Goal: Task Accomplishment & Management: Manage account settings

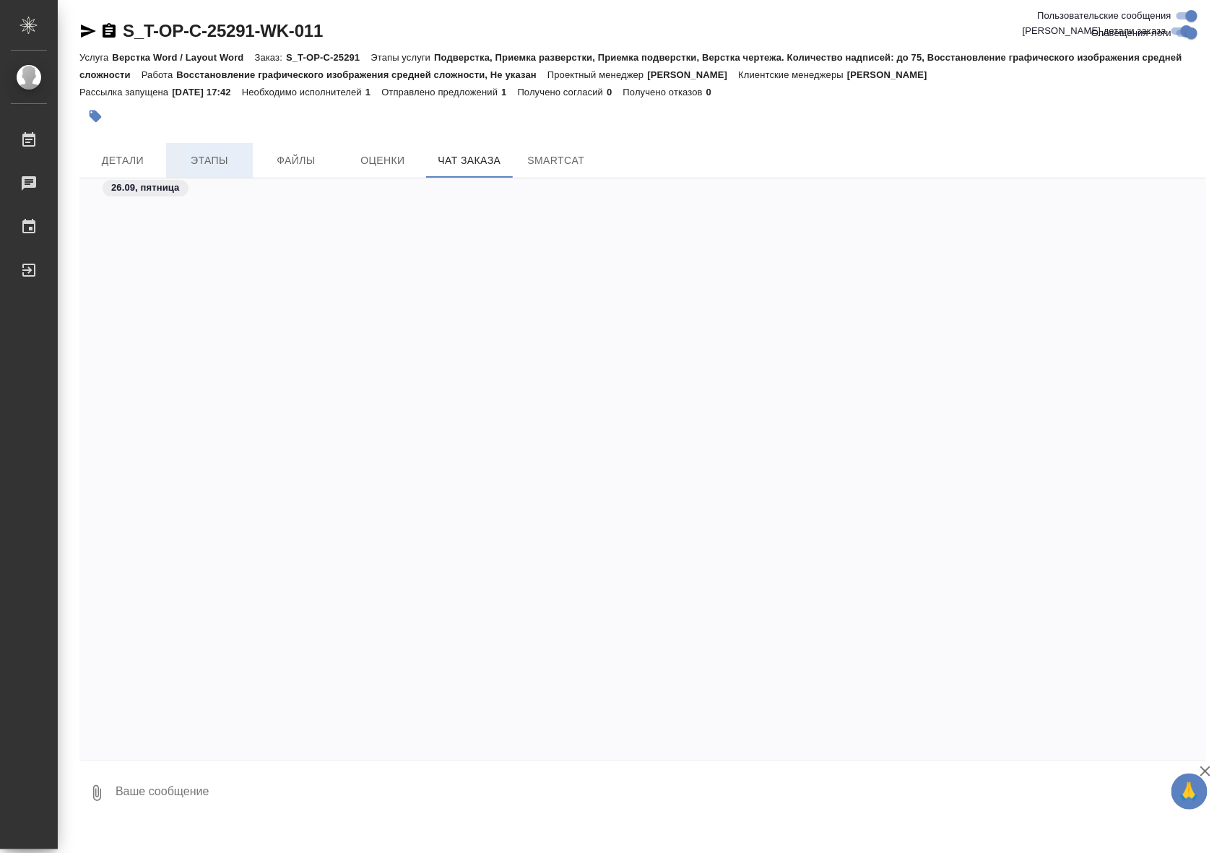
scroll to position [4749, 0]
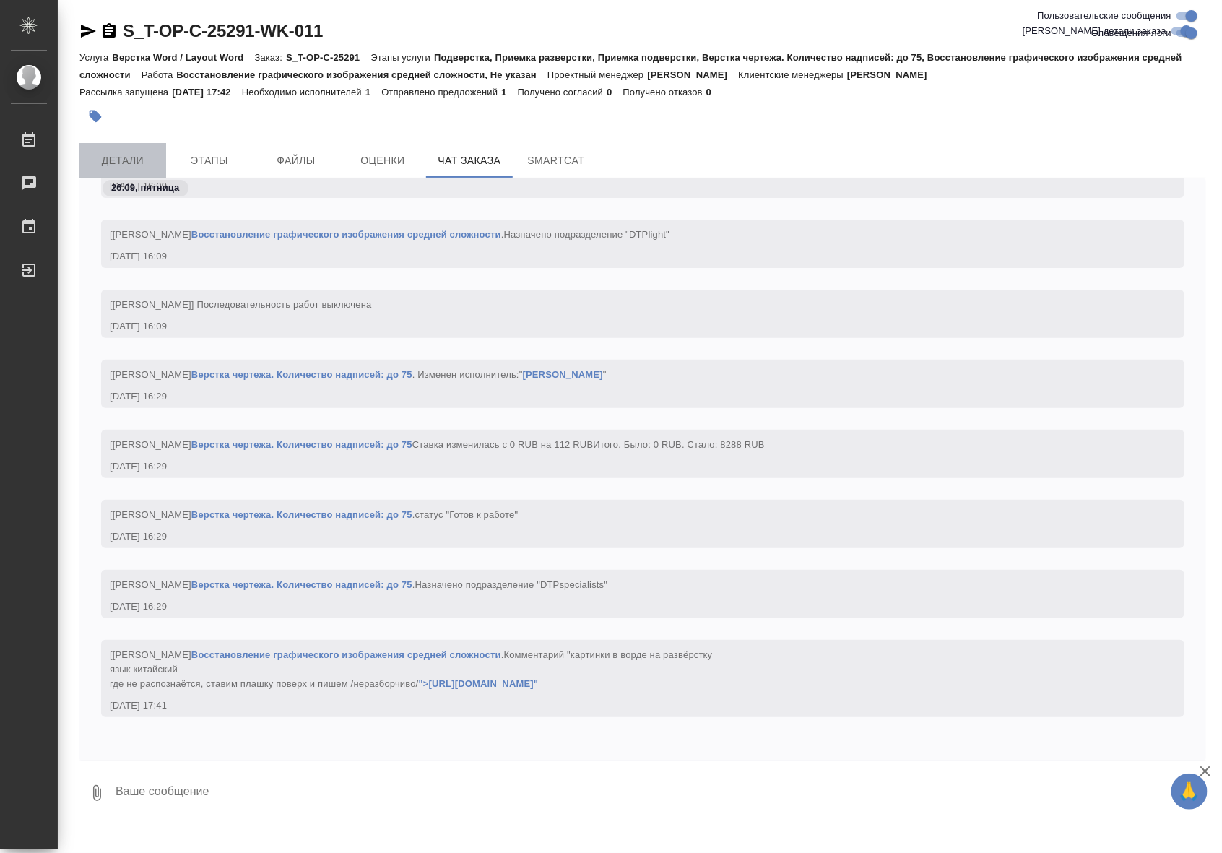
click at [144, 156] on span "Детали" at bounding box center [122, 161] width 69 height 18
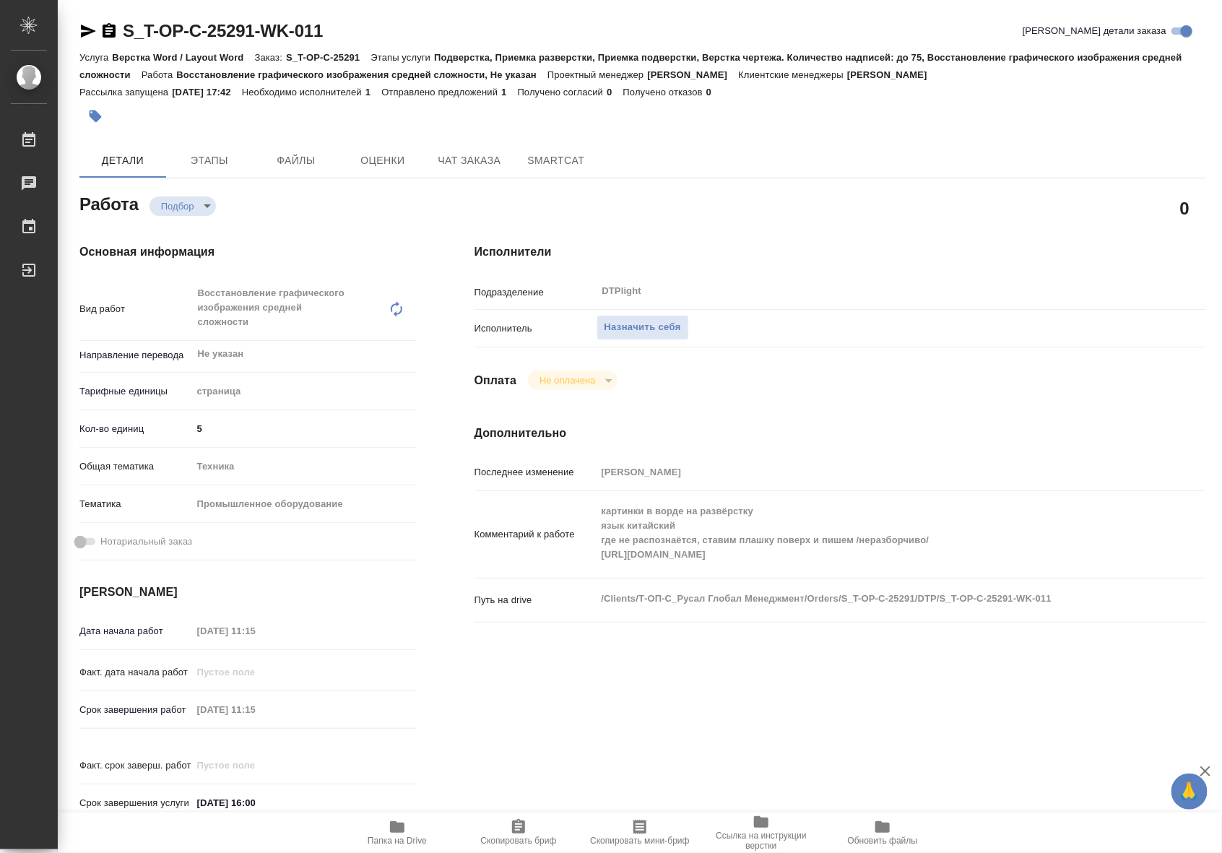
type textarea "x"
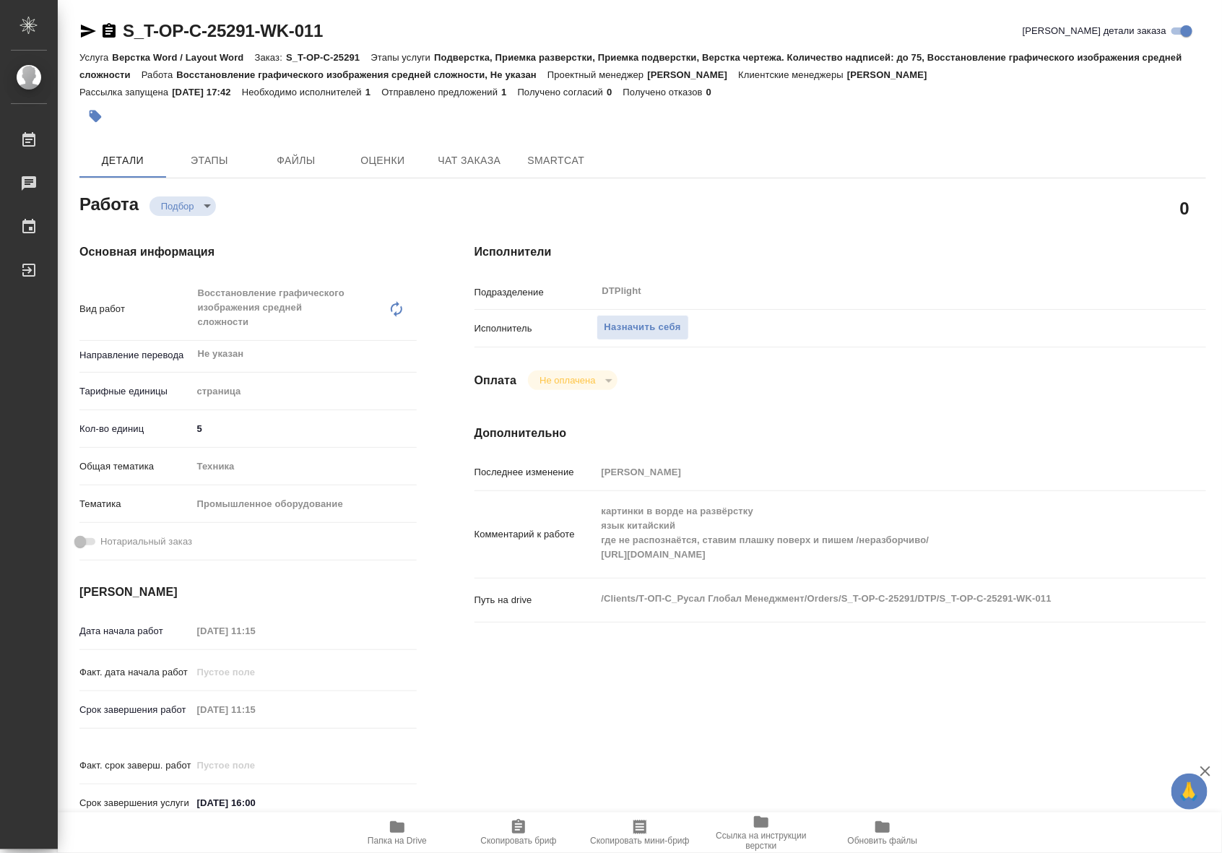
type textarea "x"
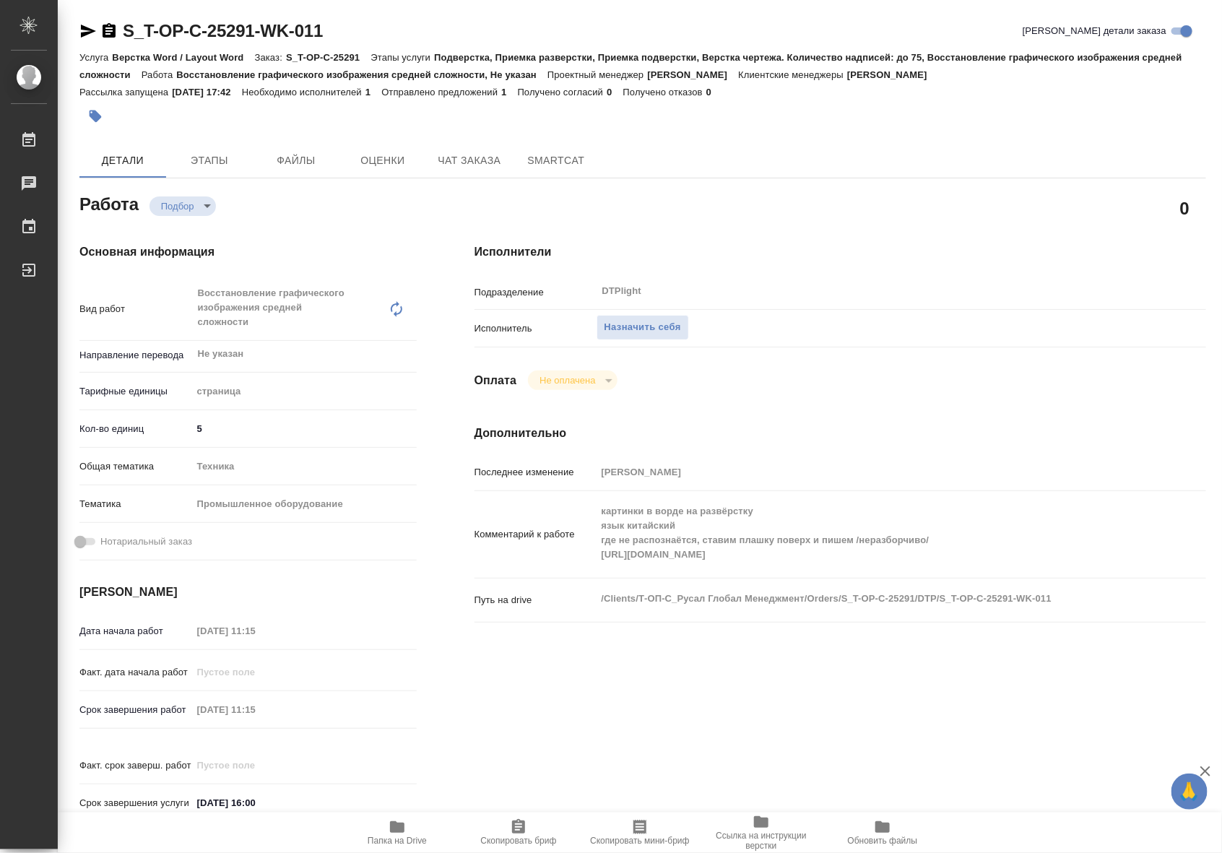
type textarea "x"
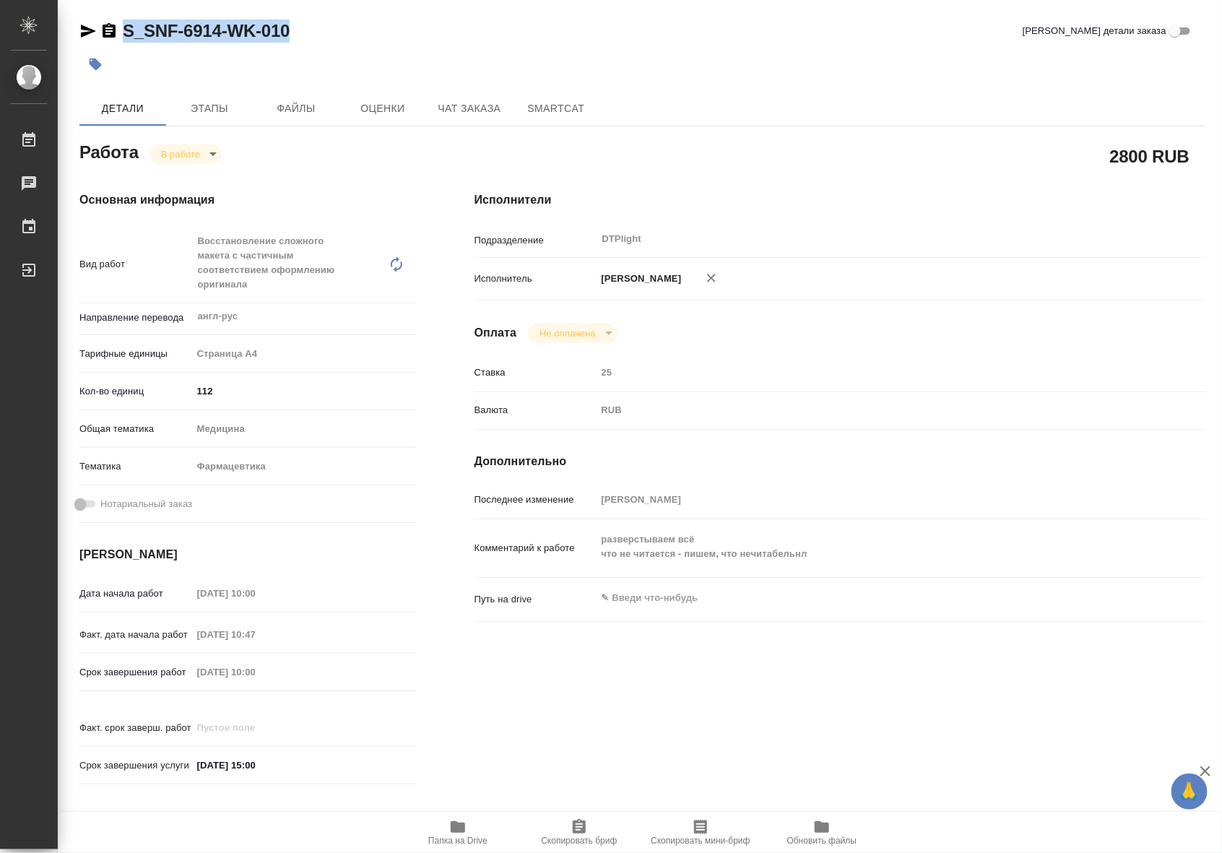
click at [82, 25] on icon "button" at bounding box center [88, 31] width 15 height 13
